Goal: Obtain resource: Download file/media

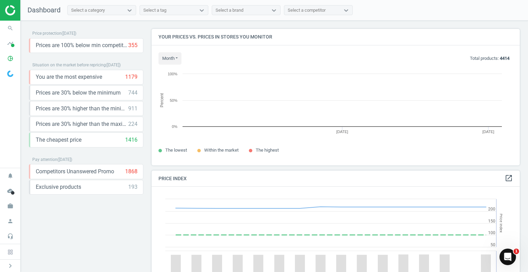
scroll to position [147, 373]
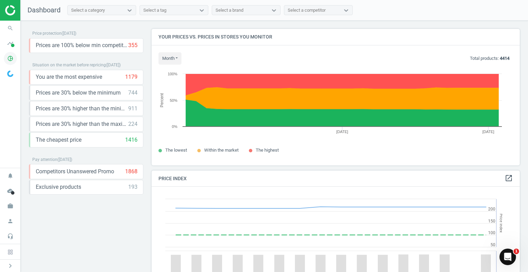
click at [11, 60] on icon "pie_chart_outlined" at bounding box center [10, 58] width 13 height 13
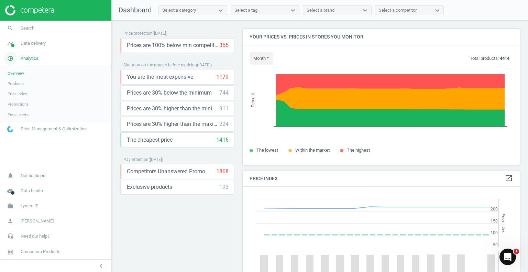
scroll to position [3, 3]
click at [21, 82] on span "Products" at bounding box center [16, 83] width 16 height 5
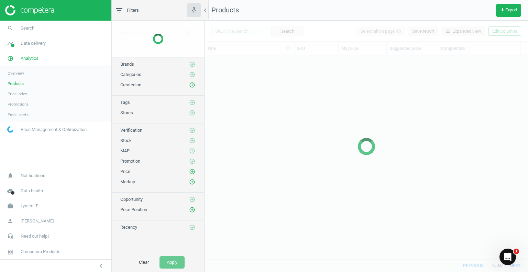
scroll to position [194, 318]
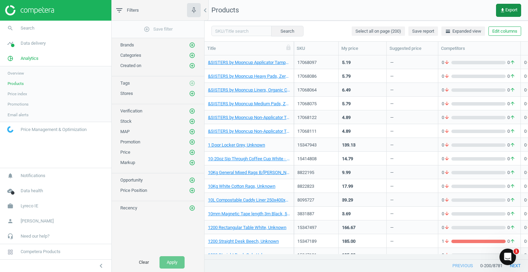
click at [506, 11] on span "get_app Export" at bounding box center [509, 10] width 18 height 5
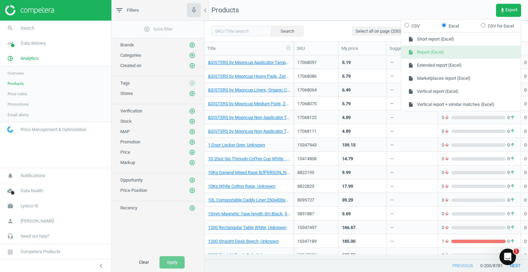
click at [427, 52] on button "insert_drive_file Report (Excel)" at bounding box center [461, 52] width 120 height 13
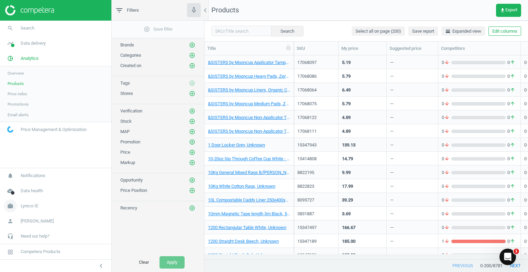
click at [29, 206] on span "Lyreco IE" at bounding box center [30, 206] width 18 height 6
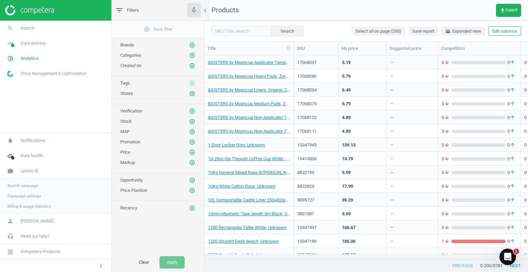
click at [29, 187] on span "Switch campaign" at bounding box center [23, 185] width 31 height 5
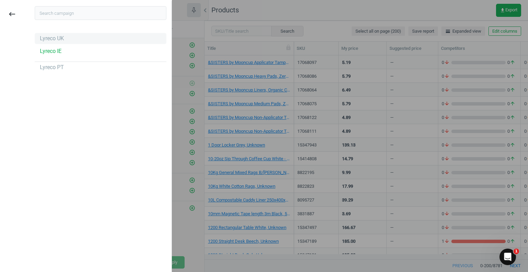
click at [54, 40] on div "Lyreco UK" at bounding box center [52, 39] width 24 height 8
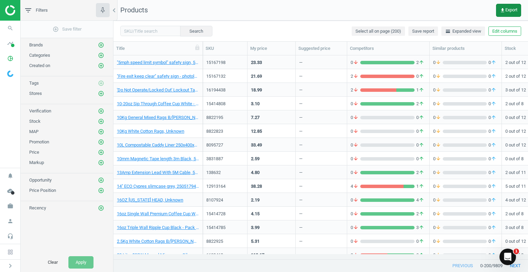
click at [512, 9] on span "get_app Export" at bounding box center [509, 10] width 18 height 5
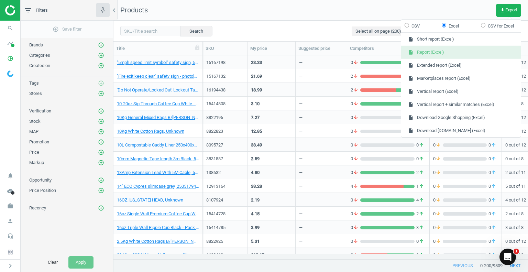
click at [448, 55] on button "insert_drive_file Report (Excel)" at bounding box center [461, 52] width 120 height 13
